Goal: Task Accomplishment & Management: Manage account settings

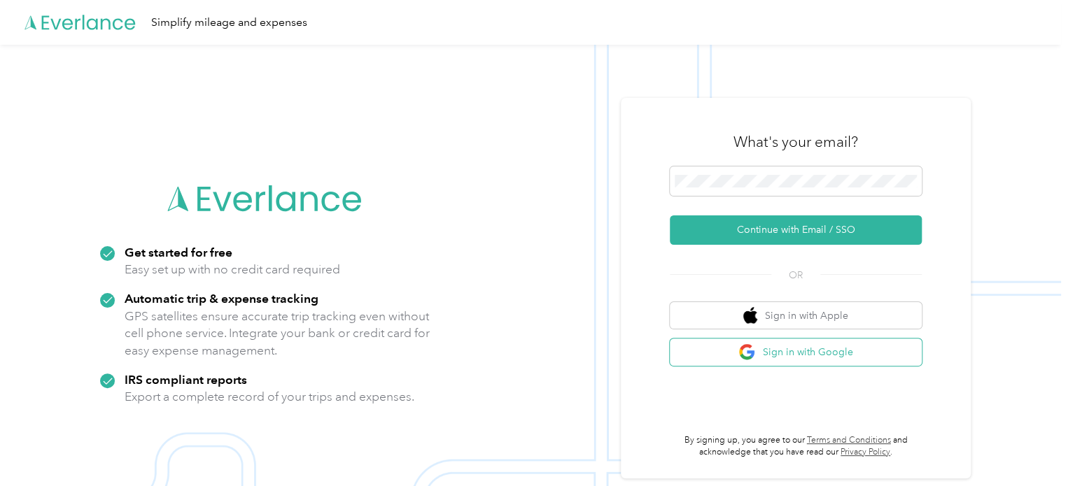
click at [801, 351] on button "Sign in with Google" at bounding box center [796, 352] width 252 height 27
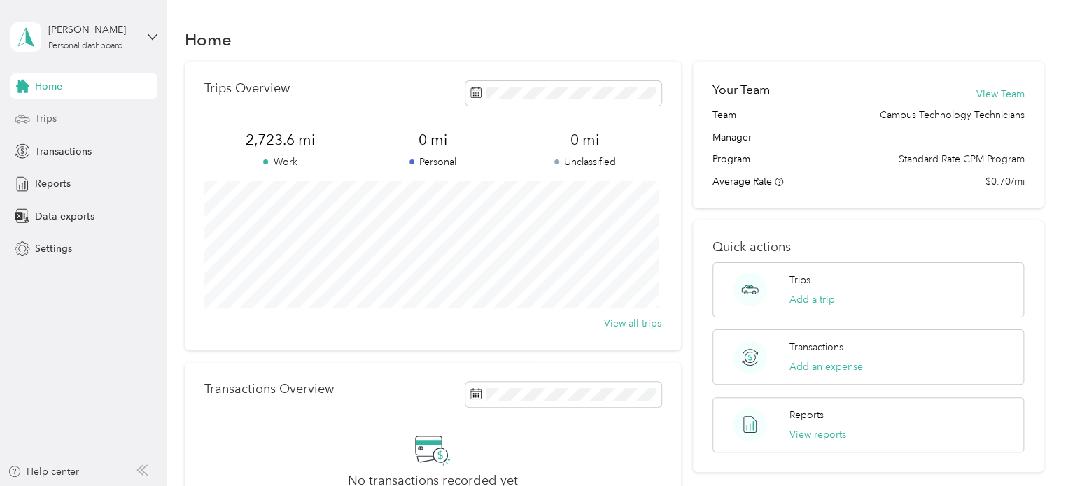
click at [57, 119] on div "Trips" at bounding box center [83, 118] width 147 height 25
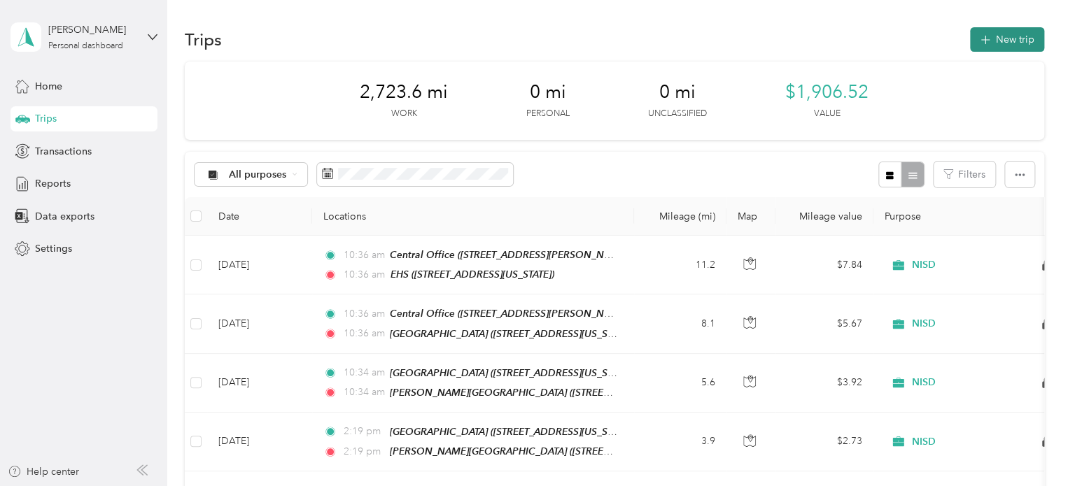
click at [981, 36] on icon "button" at bounding box center [985, 40] width 16 height 16
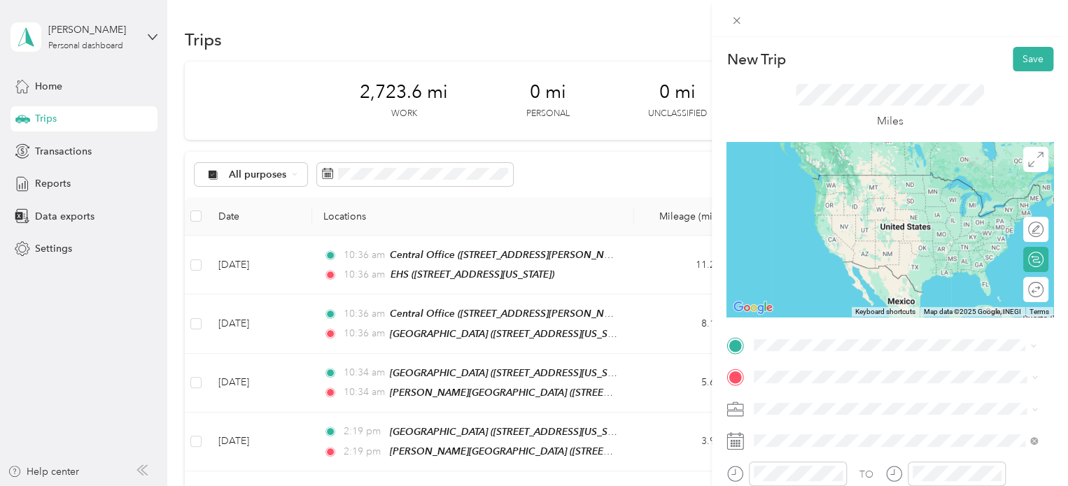
click at [846, 205] on span "[STREET_ADDRESS][US_STATE]" at bounding box center [850, 201] width 140 height 12
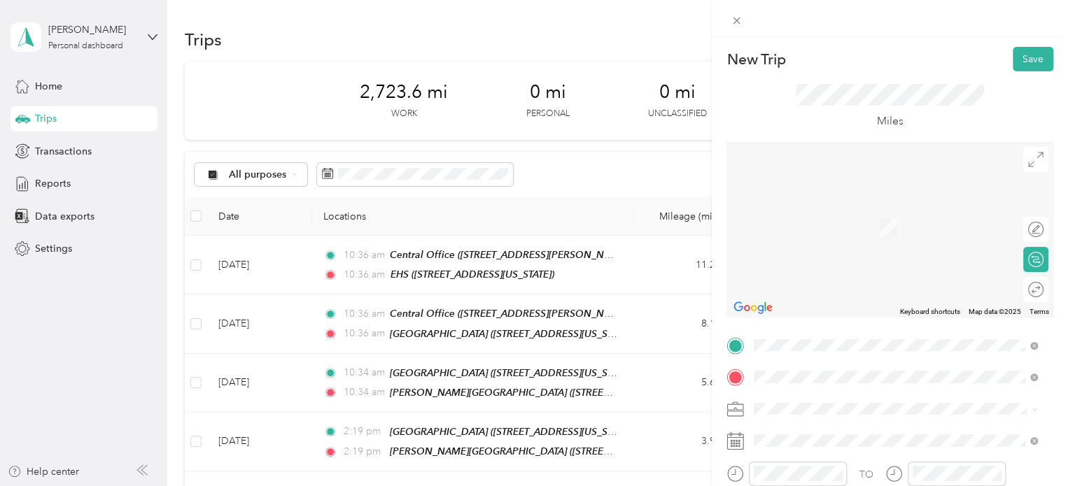
click at [868, 232] on span "[STREET_ADDRESS][PERSON_NAME][US_STATE]" at bounding box center [889, 233] width 218 height 12
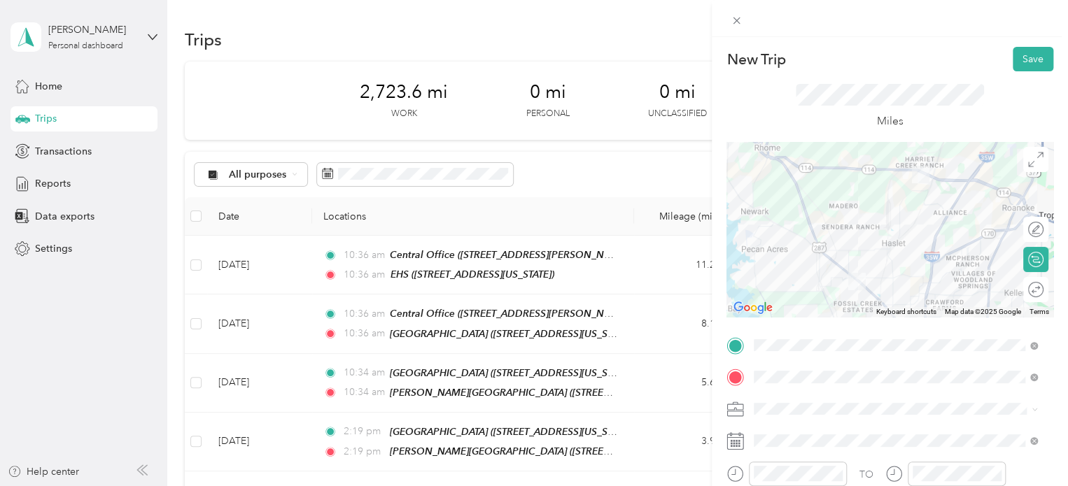
click at [820, 83] on div "New Trip Save This trip cannot be edited because it is either under review, app…" at bounding box center [890, 360] width 327 height 626
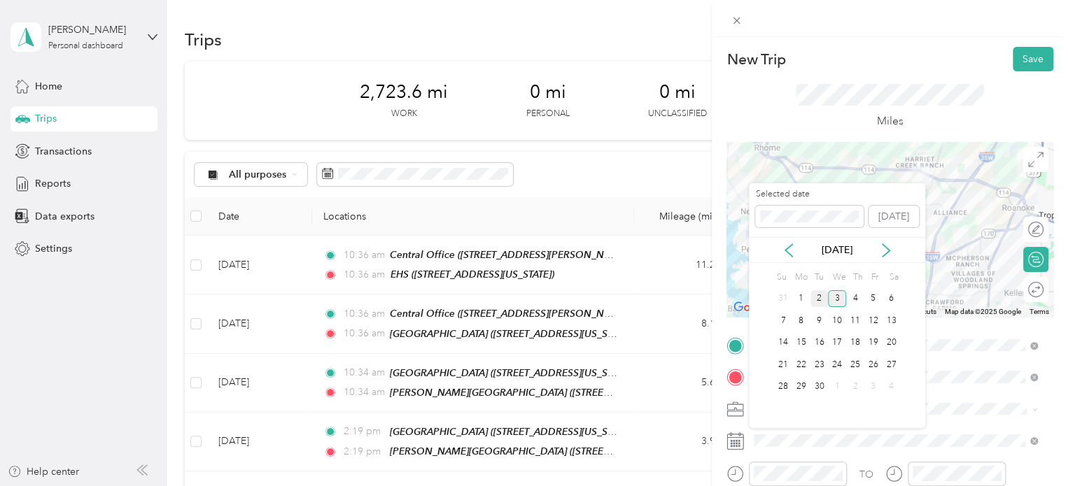
click at [820, 307] on div "2" at bounding box center [820, 298] width 18 height 17
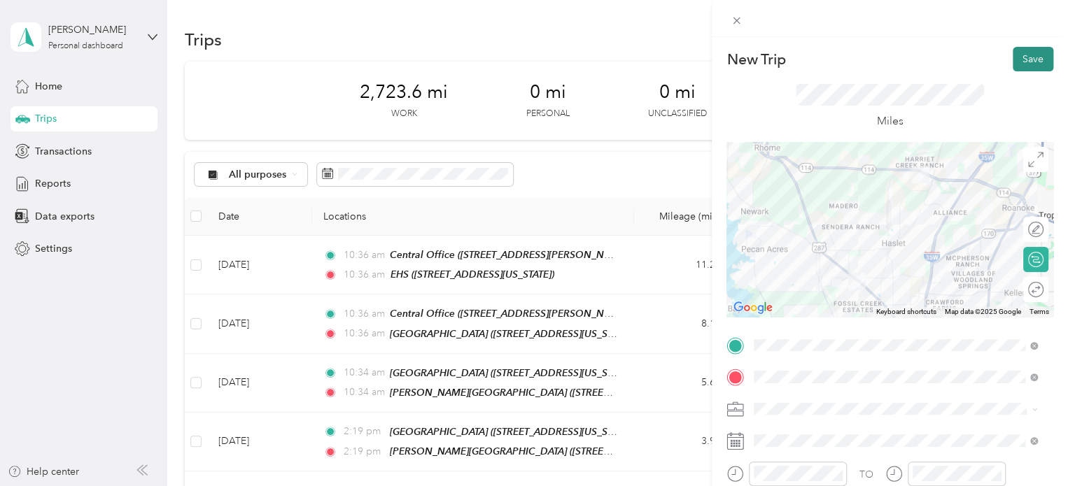
click at [1019, 66] on button "Save" at bounding box center [1033, 59] width 41 height 24
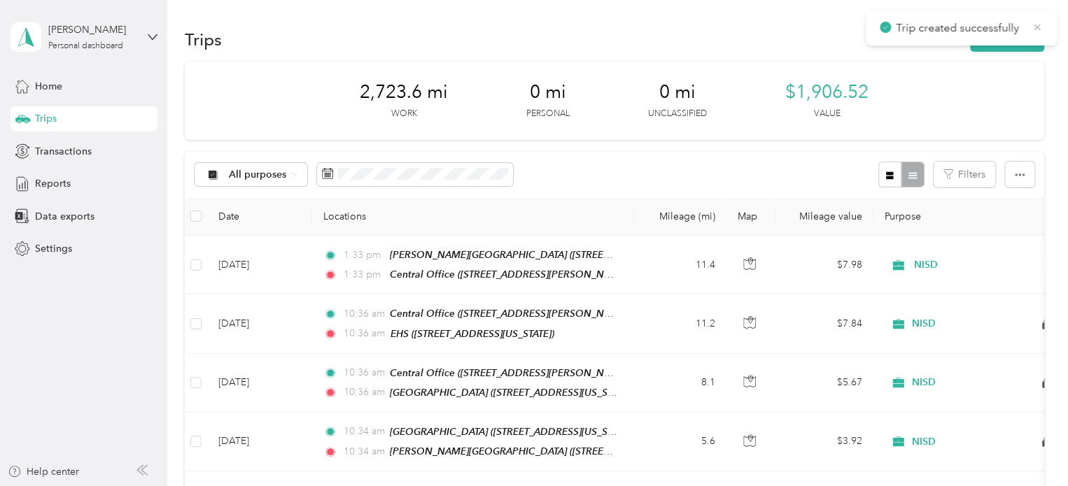
click at [1036, 25] on icon at bounding box center [1037, 27] width 11 height 13
click at [1008, 38] on button "New trip" at bounding box center [1007, 39] width 74 height 24
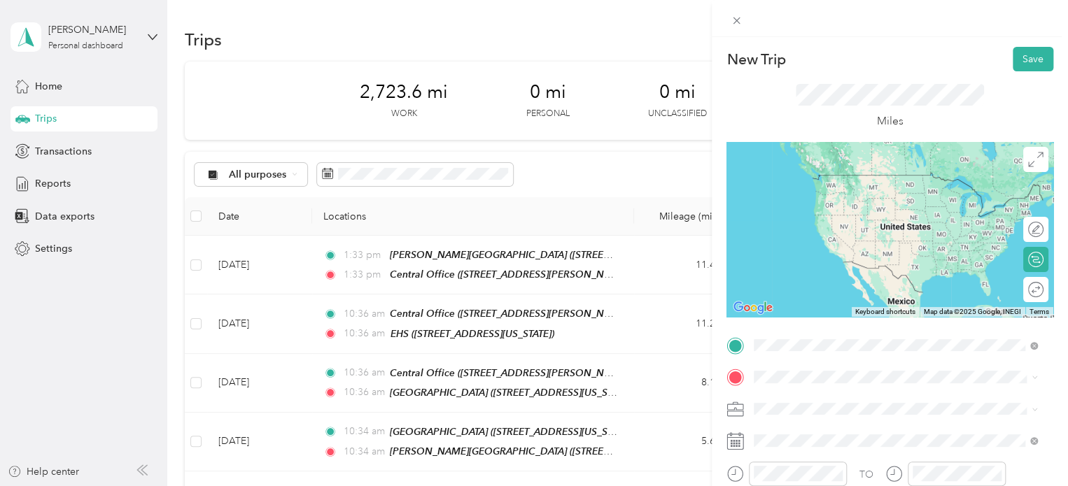
click at [857, 184] on strong "Central Office" at bounding box center [861, 182] width 65 height 13
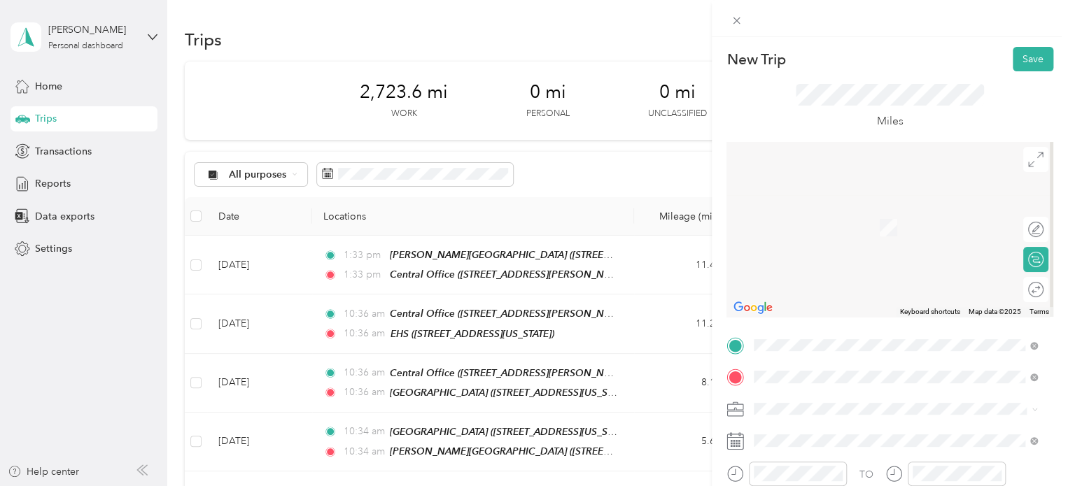
click at [851, 214] on strong "BNHS" at bounding box center [842, 214] width 27 height 13
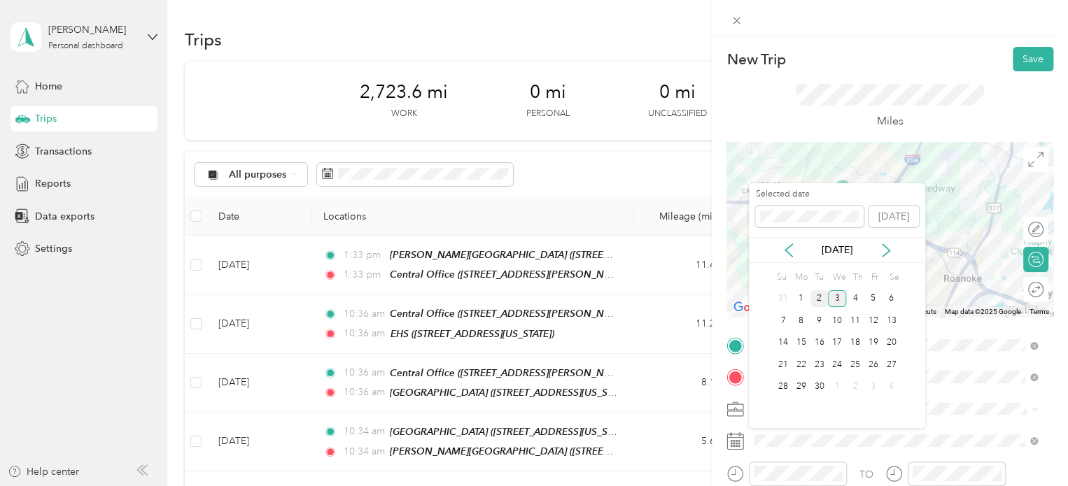
click at [817, 297] on div "2" at bounding box center [820, 298] width 18 height 17
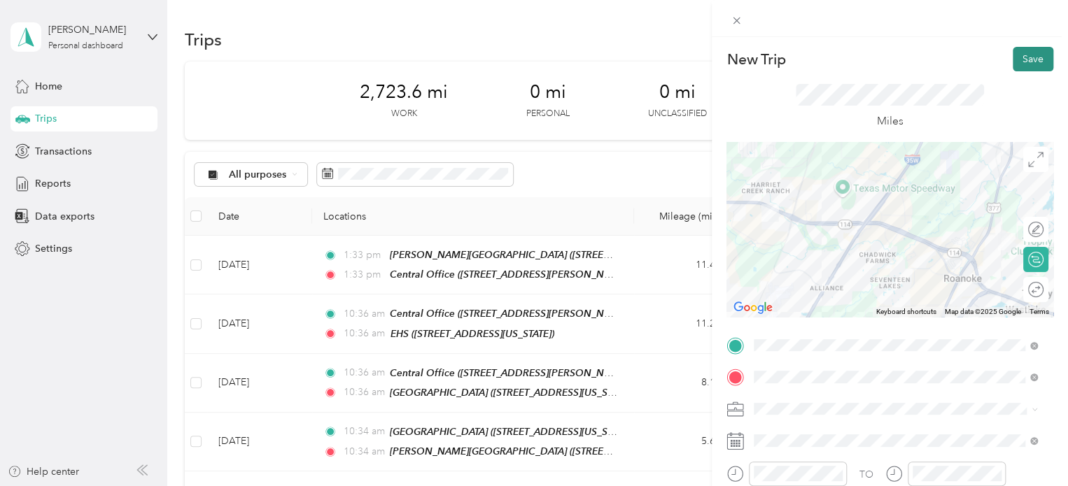
click at [1014, 60] on button "Save" at bounding box center [1033, 59] width 41 height 24
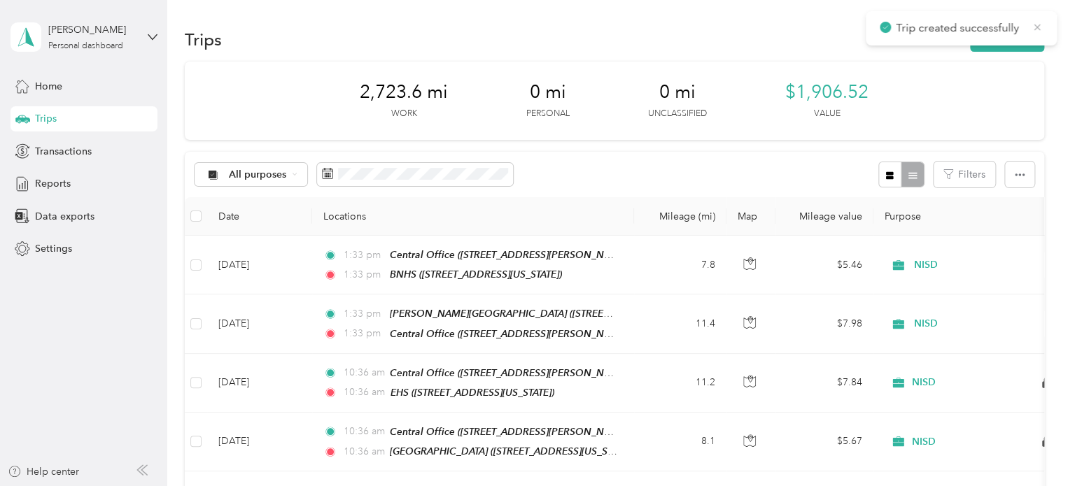
click at [1037, 27] on icon at bounding box center [1038, 27] width 6 height 6
click at [1017, 36] on button "New trip" at bounding box center [1007, 39] width 74 height 24
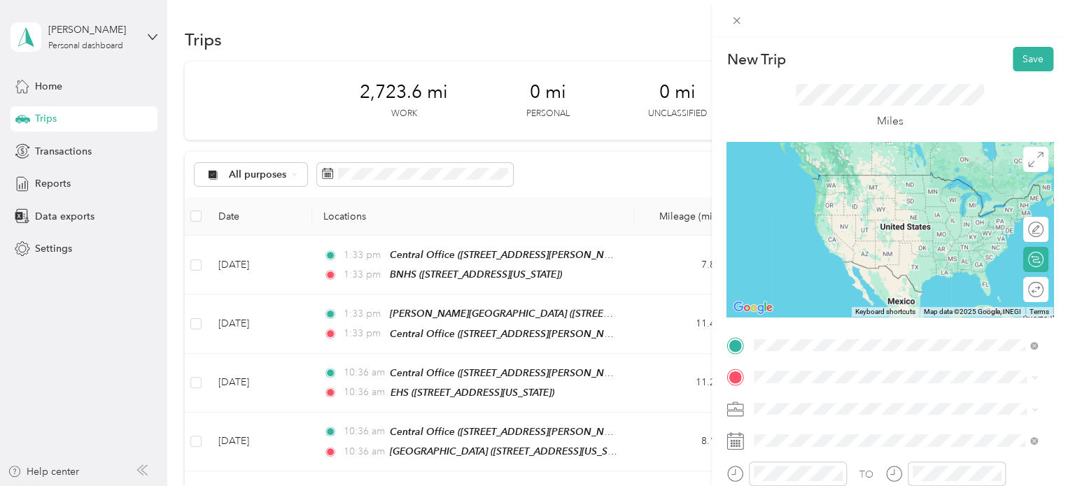
click at [850, 199] on span "[STREET_ADDRESS][US_STATE]" at bounding box center [850, 201] width 140 height 12
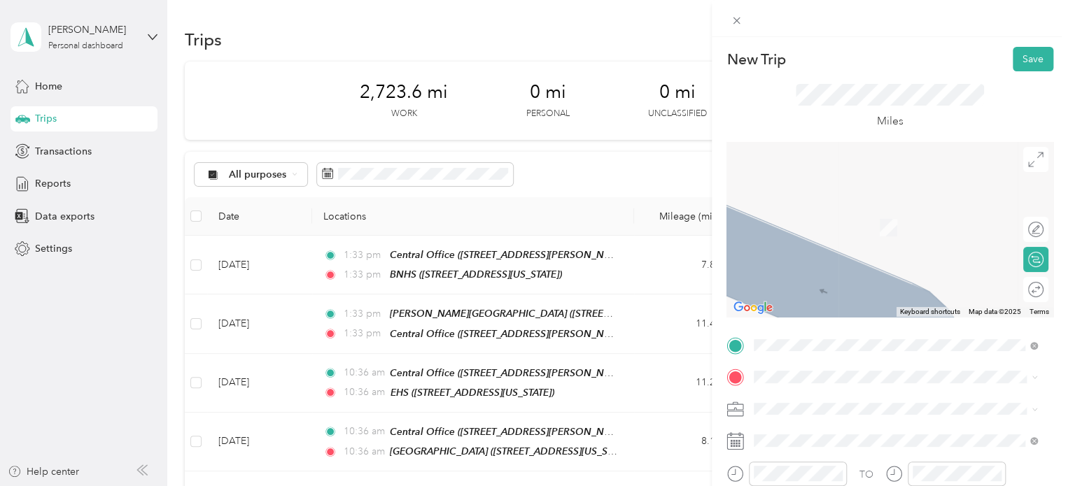
click at [808, 321] on button "TEAM" at bounding box center [801, 311] width 43 height 17
type button "team"
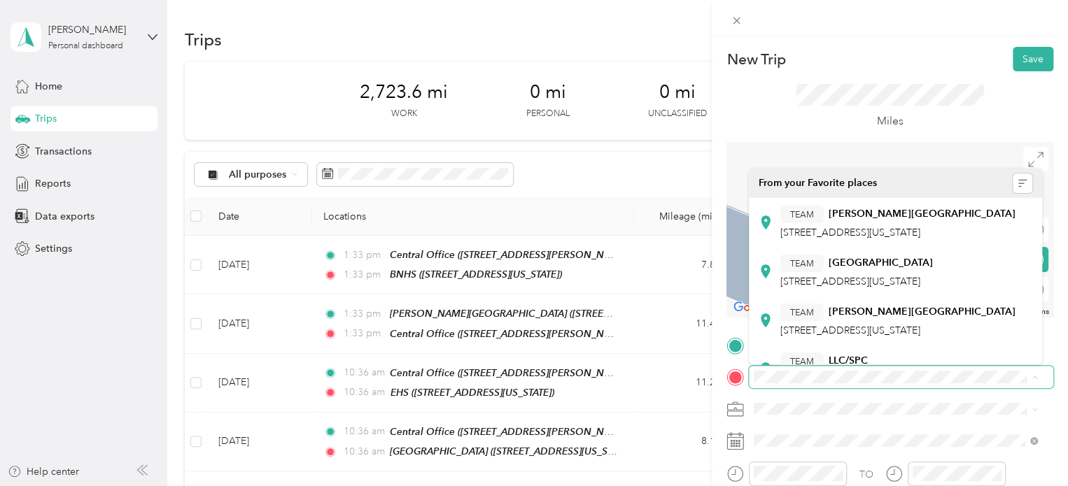
click at [967, 383] on span at bounding box center [901, 377] width 304 height 22
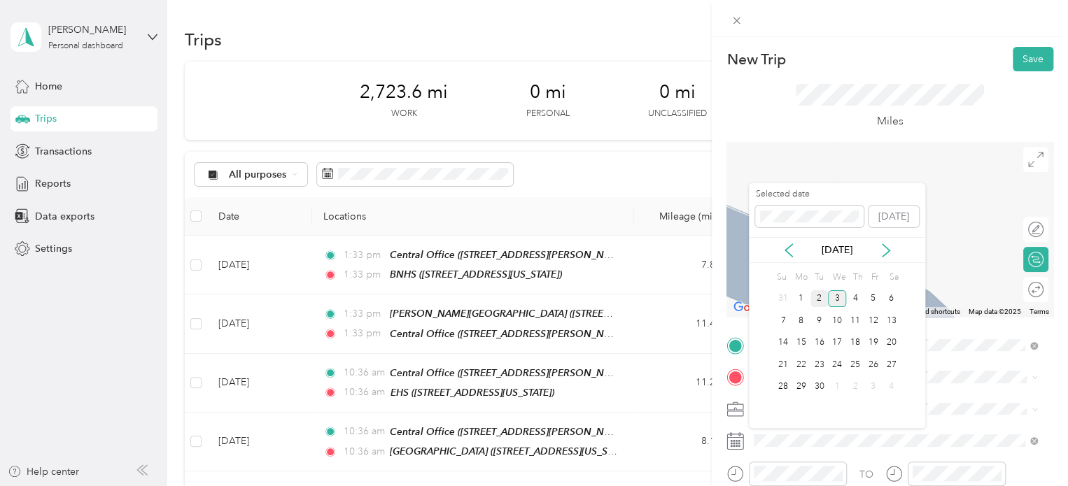
click at [821, 296] on div "2" at bounding box center [820, 298] width 18 height 17
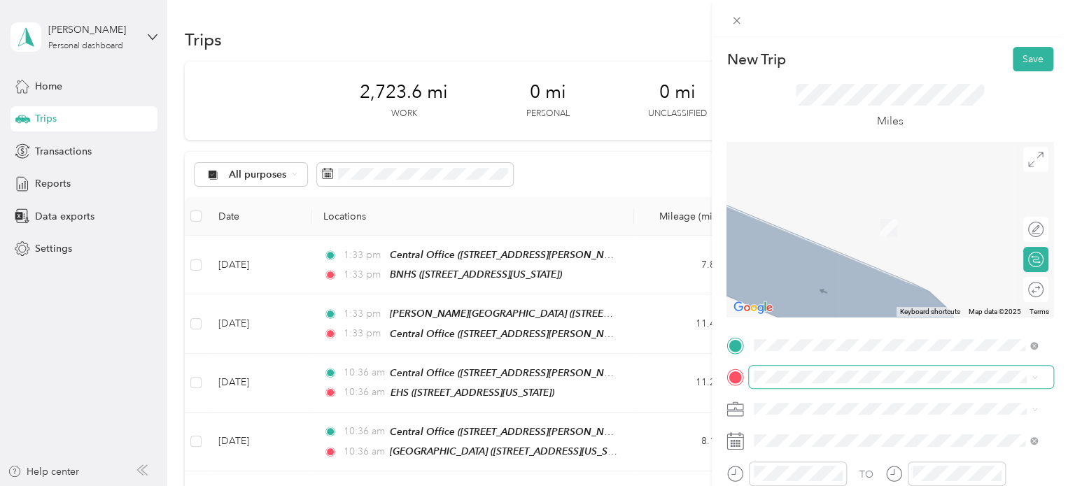
click at [879, 367] on span at bounding box center [901, 377] width 304 height 22
click at [871, 235] on div "TEAM [PERSON_NAME][GEOGRAPHIC_DATA] [STREET_ADDRESS][US_STATE]" at bounding box center [897, 223] width 235 height 34
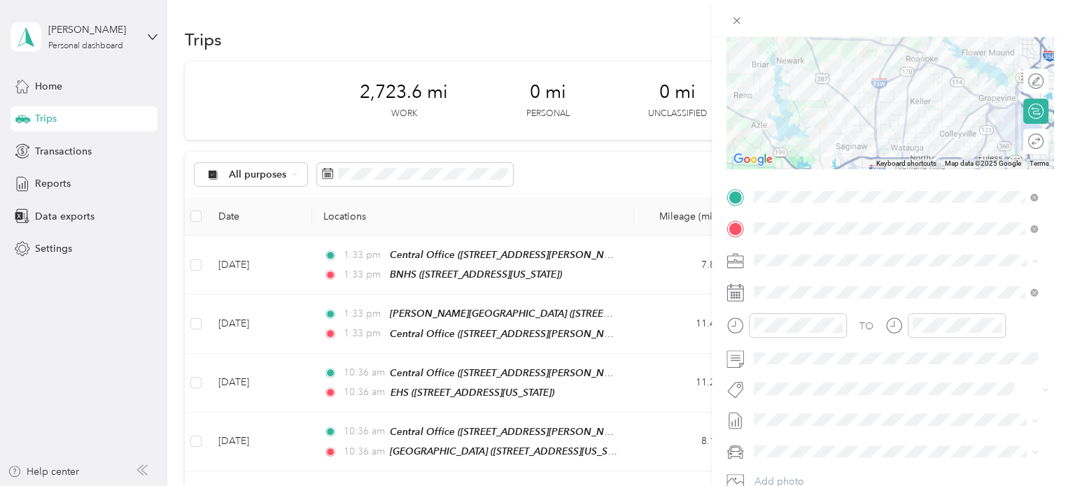
scroll to position [151, 0]
click at [1056, 322] on form "New Trip Save This trip cannot be edited because it is either under review, app…" at bounding box center [890, 209] width 356 height 626
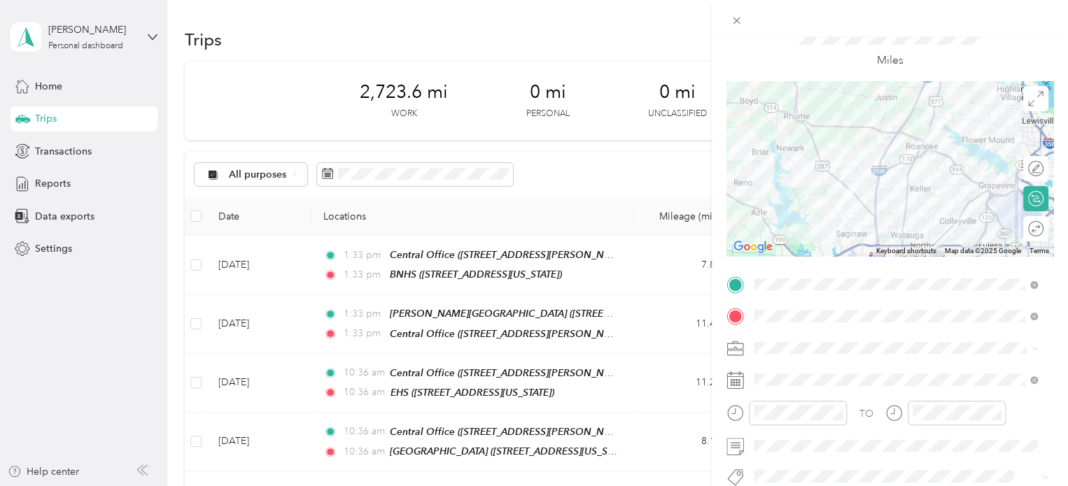
scroll to position [0, 0]
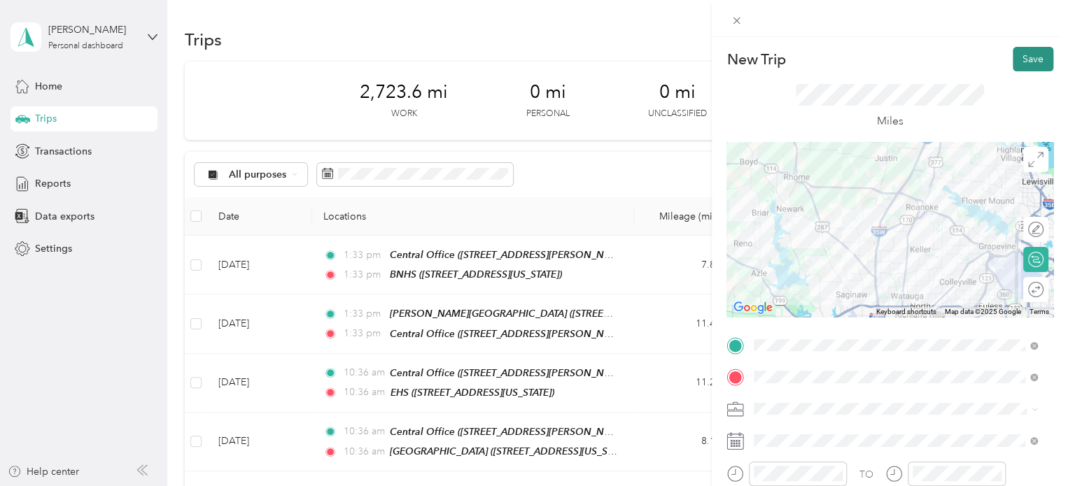
click at [1022, 52] on button "Save" at bounding box center [1033, 59] width 41 height 24
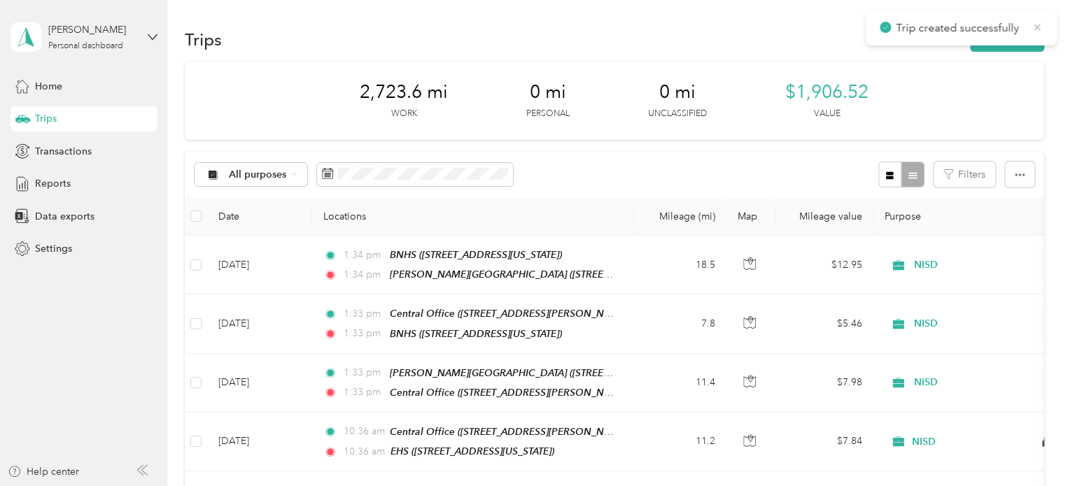
click at [1037, 27] on icon at bounding box center [1038, 27] width 6 height 6
click at [1011, 38] on button "New trip" at bounding box center [1007, 39] width 74 height 24
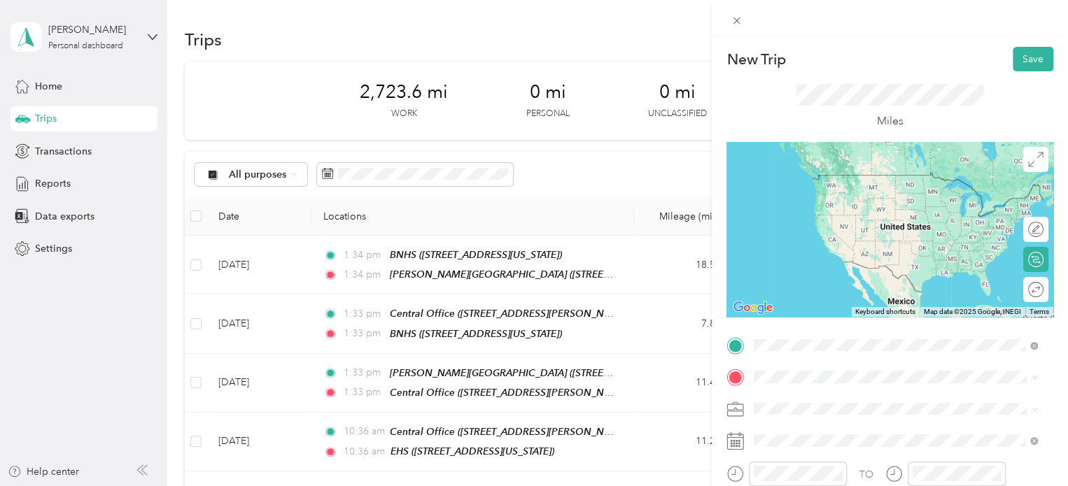
click at [834, 196] on span "[STREET_ADDRESS][US_STATE]" at bounding box center [850, 201] width 140 height 12
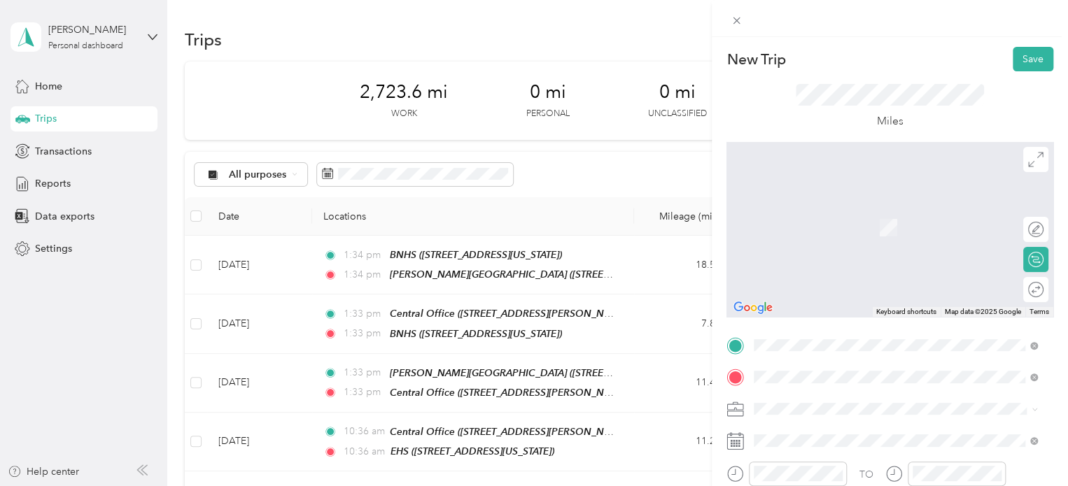
click at [860, 232] on span "[STREET_ADDRESS][PERSON_NAME][US_STATE]" at bounding box center [889, 233] width 218 height 12
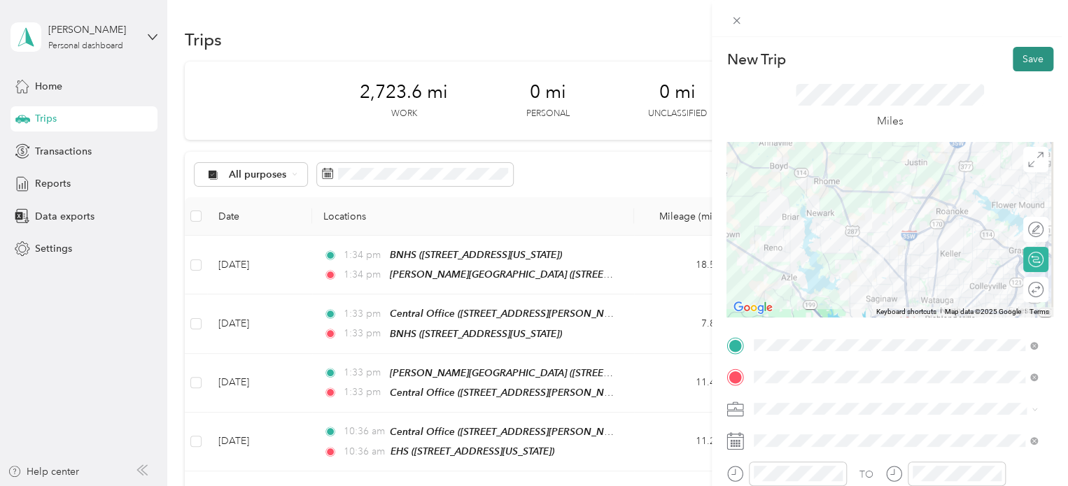
click at [1015, 53] on button "Save" at bounding box center [1033, 59] width 41 height 24
